Goal: Use online tool/utility: Utilize a website feature to perform a specific function

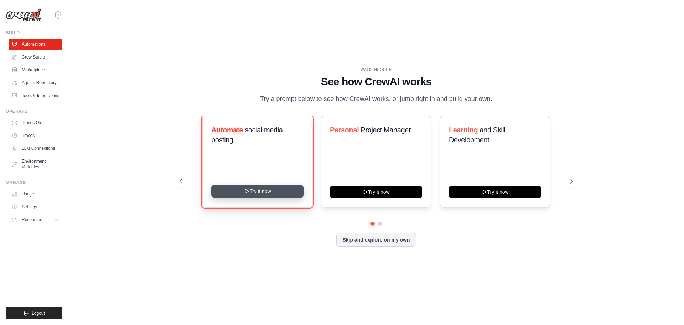
click at [268, 191] on button "Try it now" at bounding box center [257, 191] width 92 height 13
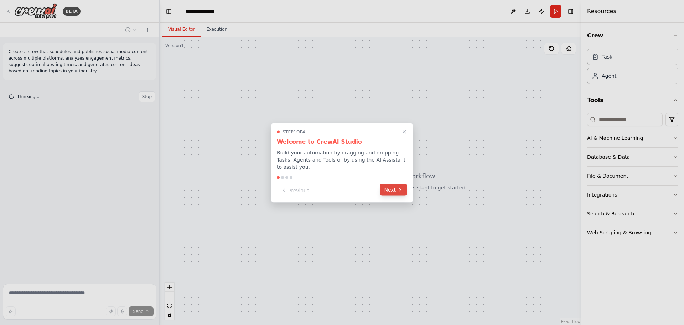
click at [399, 188] on icon at bounding box center [400, 190] width 6 height 6
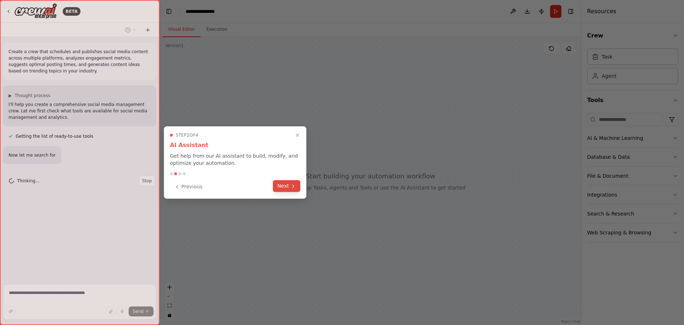
click at [289, 187] on button "Next" at bounding box center [286, 186] width 27 height 12
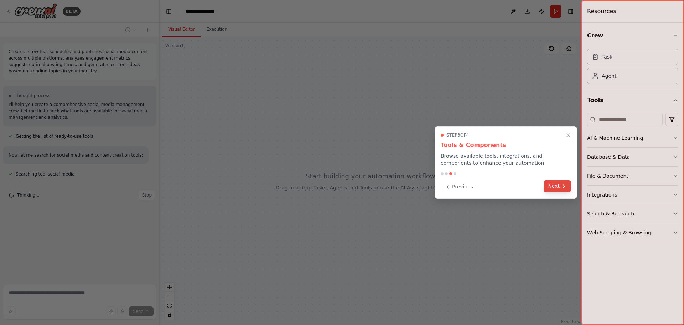
click at [561, 189] on button "Next" at bounding box center [557, 186] width 27 height 12
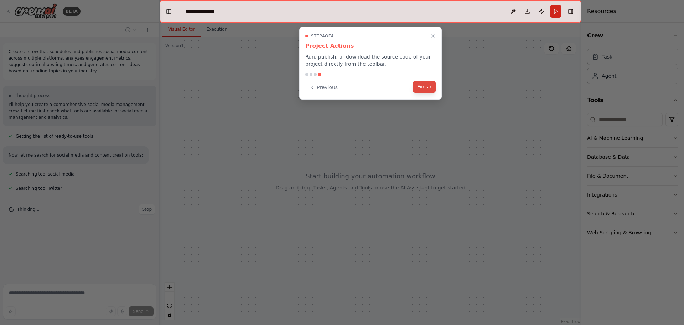
click at [430, 88] on button "Finish" at bounding box center [424, 87] width 23 height 12
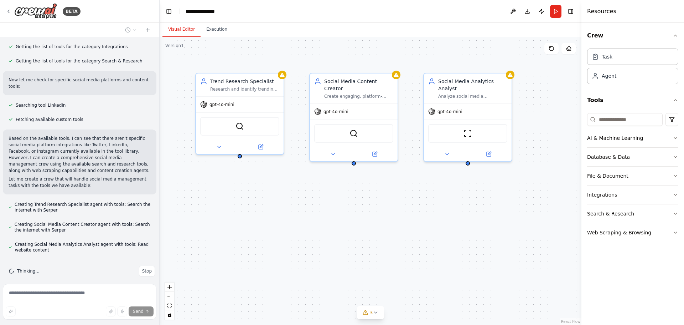
scroll to position [248, 0]
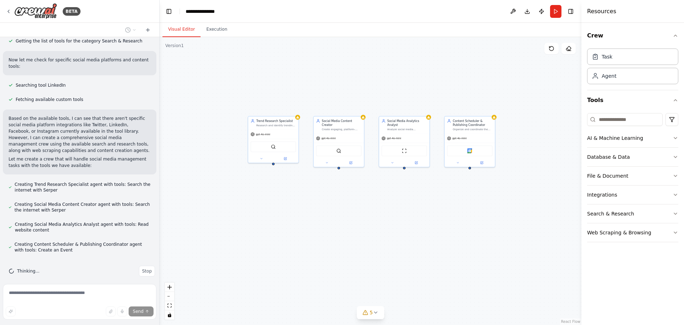
drag, startPoint x: 550, startPoint y: 213, endPoint x: 447, endPoint y: 192, distance: 105.8
click at [447, 192] on div "Trend Research Specialist Research and identify trending topics, hashtags, and …" at bounding box center [371, 181] width 422 height 288
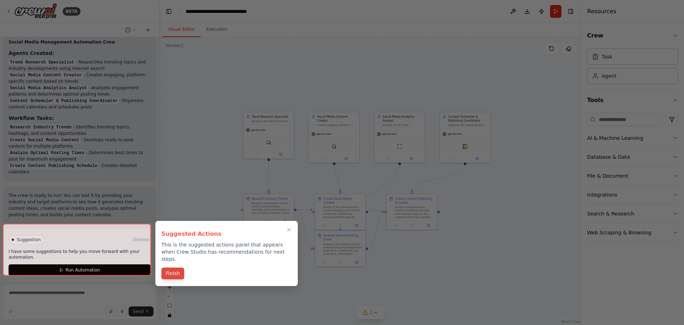
click at [174, 267] on button "Finish" at bounding box center [172, 273] width 23 height 12
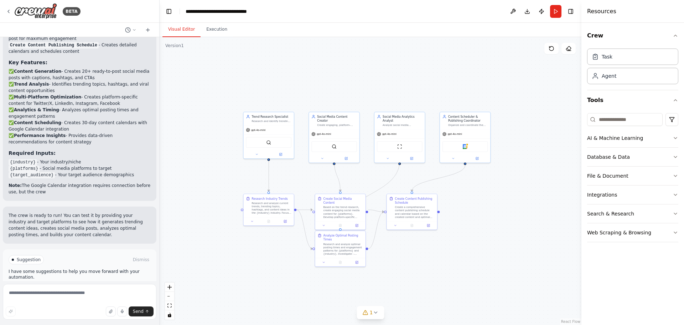
scroll to position [762, 0]
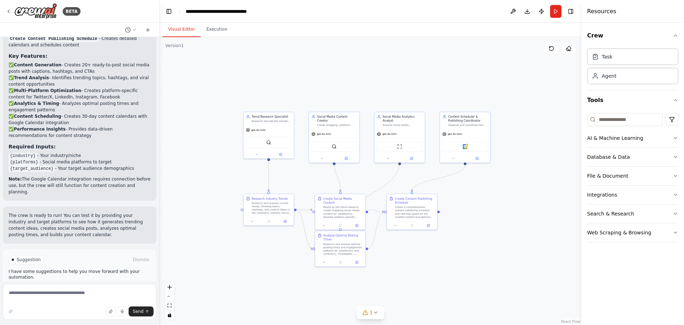
click at [114, 284] on button "Run Automation" at bounding box center [80, 289] width 142 height 11
